Goal: Communication & Community: Answer question/provide support

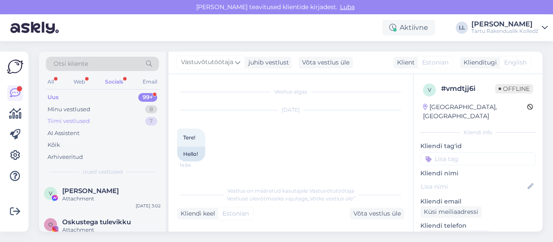
scroll to position [128, 0]
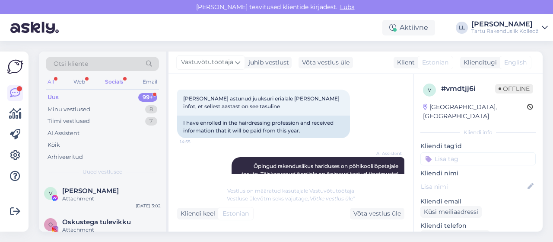
click at [51, 80] on div "All" at bounding box center [51, 81] width 10 height 11
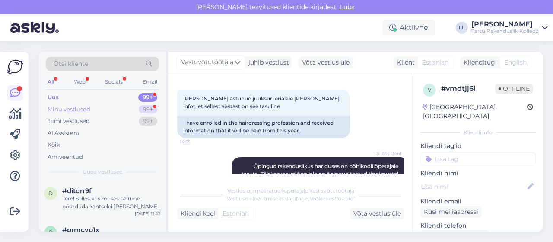
click at [97, 106] on div "Minu vestlused 99+" at bounding box center [102, 109] width 113 height 12
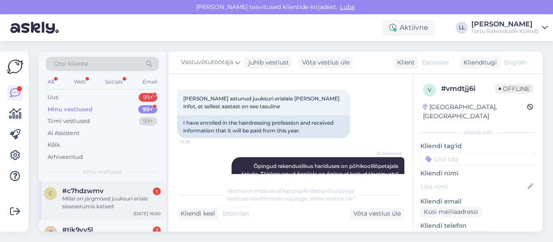
click at [101, 195] on div "Millal on järgmised juuksuri eriala sisseastumis katsed" at bounding box center [111, 203] width 99 height 16
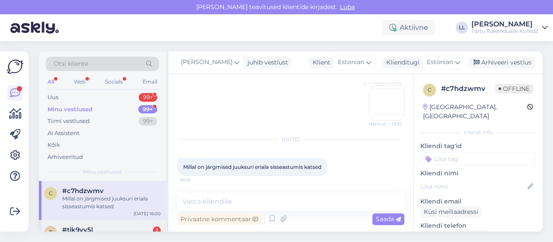
click at [110, 230] on div "#tjk9vv5l 2" at bounding box center [111, 230] width 99 height 8
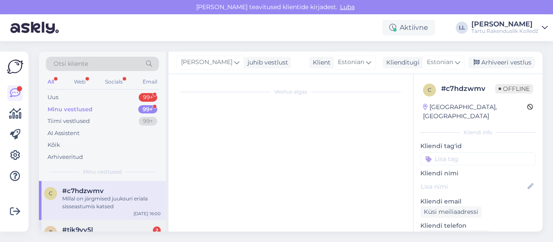
scroll to position [305, 0]
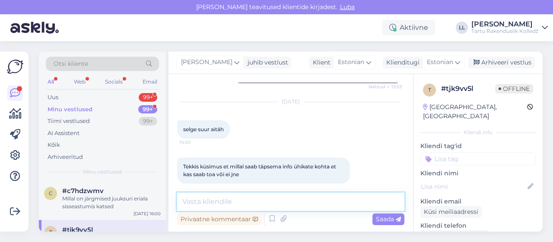
click at [246, 198] on textarea at bounding box center [290, 201] width 227 height 18
click at [243, 203] on textarea at bounding box center [290, 201] width 227 height 18
paste textarea "[URL][DOMAIN_NAME]"
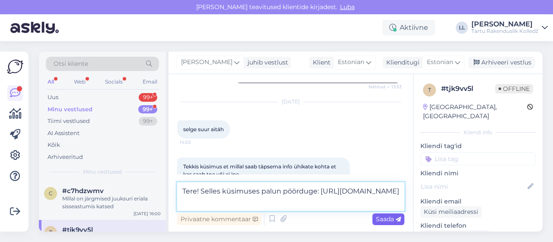
type textarea "Tere! Selles küsimuses palun pöörduge: [URL][DOMAIN_NAME]"
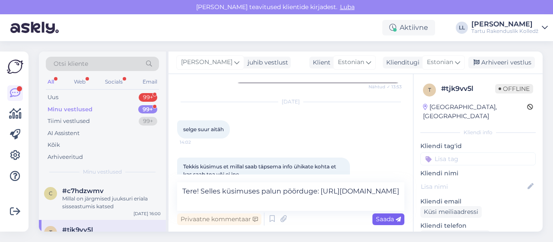
click at [380, 218] on span "Saada" at bounding box center [388, 219] width 25 height 8
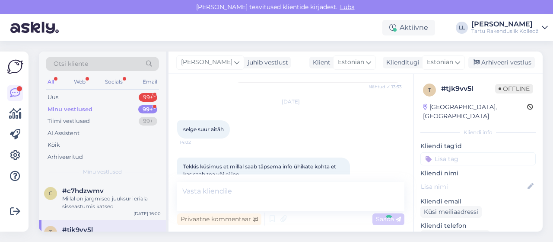
scroll to position [368, 0]
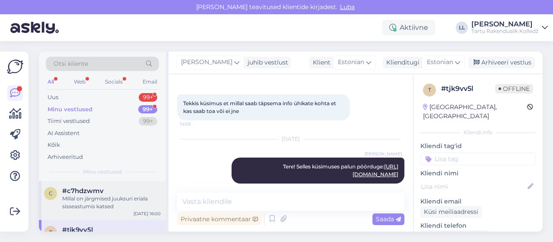
click at [117, 190] on div "#c7hdzwmv" at bounding box center [111, 191] width 99 height 8
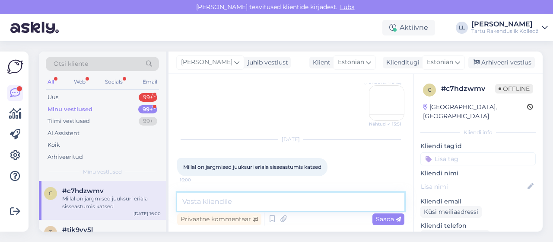
click at [239, 201] on textarea at bounding box center [290, 201] width 227 height 18
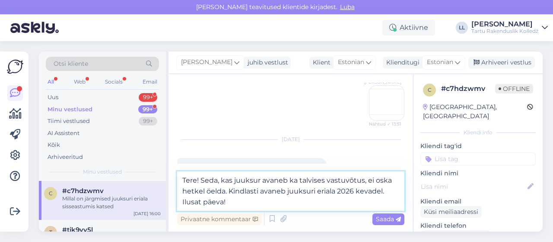
click at [271, 202] on textarea "Tere! Seda, kas juuksur avaneb ka talvises vastuvõtus, ei oska hetkel öelda. Ki…" at bounding box center [290, 190] width 227 height 39
click at [397, 191] on textarea "Tere! Seda, kas juuksur avaneb ka talvises vastuvõtus, ei oska hetkel öelda. Ki…" at bounding box center [290, 190] width 227 height 39
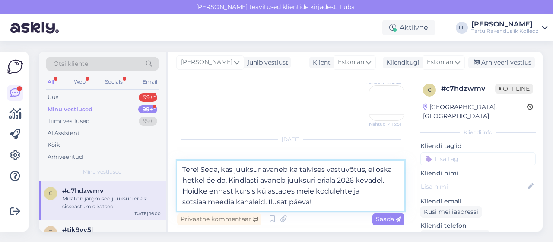
click at [253, 191] on textarea "Tere! Seda, kas juuksur avaneb ka talvises vastuvõtus, ei oska hetkel öelda. Ki…" at bounding box center [290, 185] width 227 height 50
type textarea "Tere! Seda, kas juuksur avaneb ka talvises vastuvõtus, ei oska hetkel öelda. Ki…"
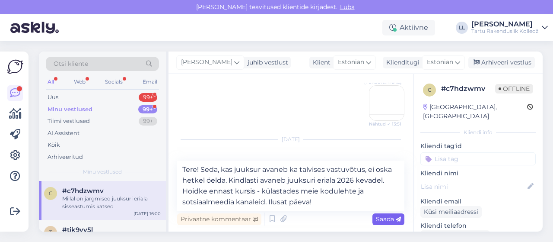
click at [391, 217] on span "Saada" at bounding box center [388, 219] width 25 height 8
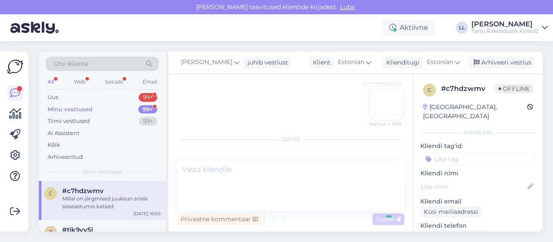
scroll to position [384, 0]
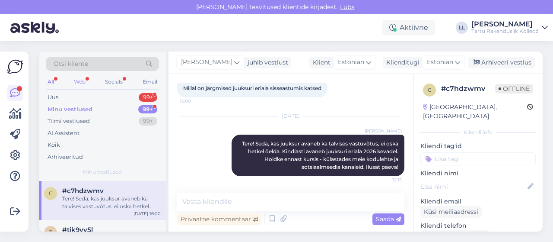
click at [80, 79] on div "Web" at bounding box center [79, 81] width 15 height 11
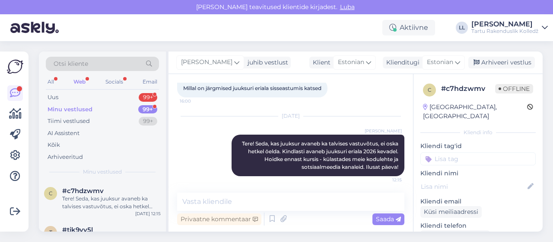
click at [87, 108] on div "Minu vestlused" at bounding box center [70, 109] width 45 height 9
click at [119, 203] on div "Tere! Seda, kas juuksur avaneb ka talvises vastuvõtus, ei oska hetkel öelda. Ki…" at bounding box center [111, 203] width 99 height 16
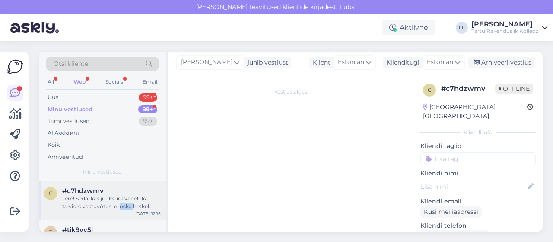
click at [119, 203] on div "Tere! Seda, kas juuksur avaneb ka talvises vastuvõtus, ei oska hetkel öelda. Ki…" at bounding box center [111, 203] width 99 height 16
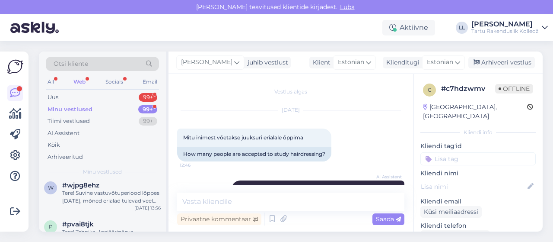
scroll to position [225, 0]
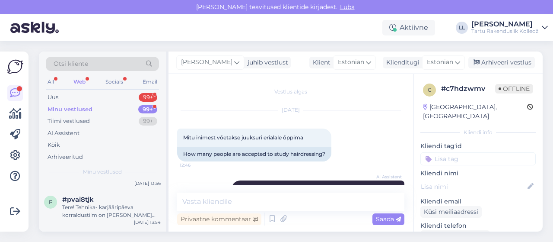
click at [77, 82] on div "Web" at bounding box center [80, 81] width 16 height 11
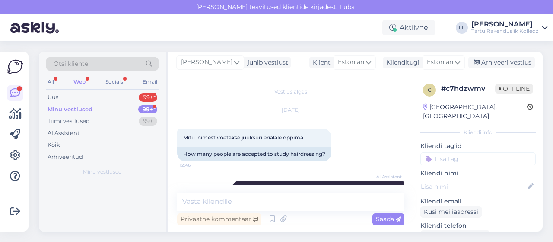
scroll to position [0, 0]
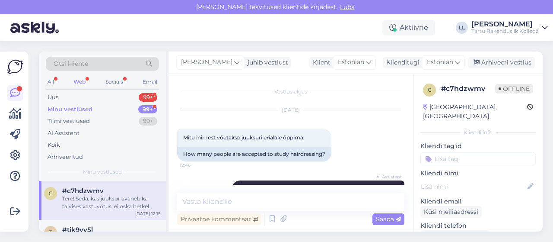
click at [86, 208] on div "Tere! Seda, kas juuksur avaneb ka talvises vastuvõtus, ei oska hetkel öelda. Ki…" at bounding box center [111, 203] width 99 height 16
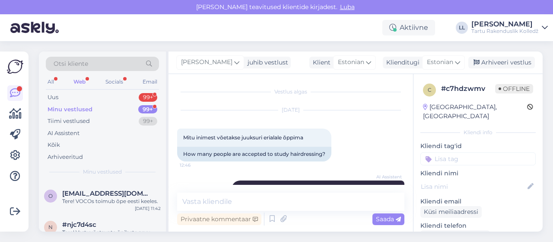
scroll to position [294, 0]
